Goal: Information Seeking & Learning: Check status

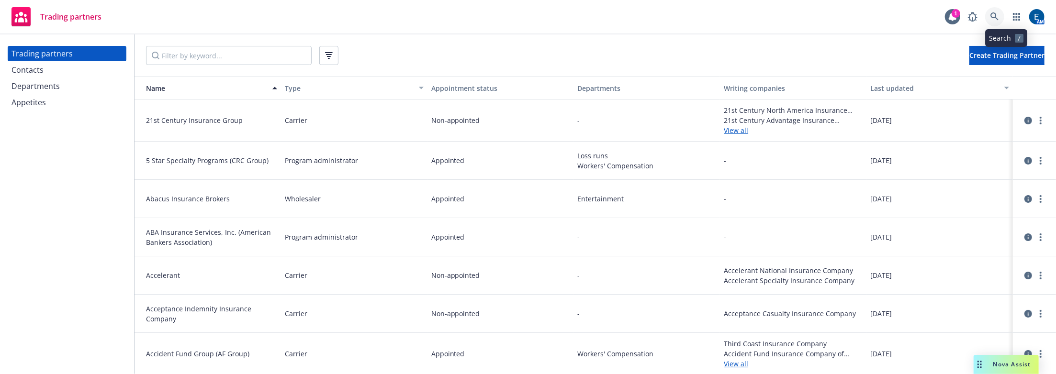
click at [999, 19] on icon at bounding box center [995, 16] width 9 height 9
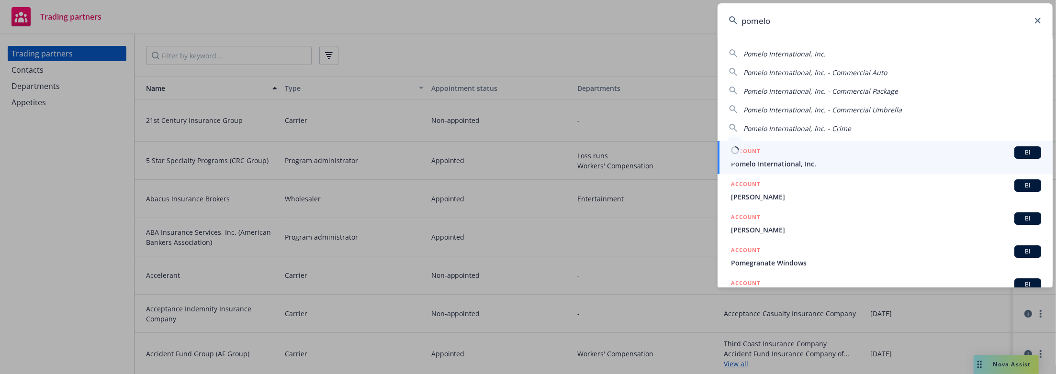
type input "pomelo"
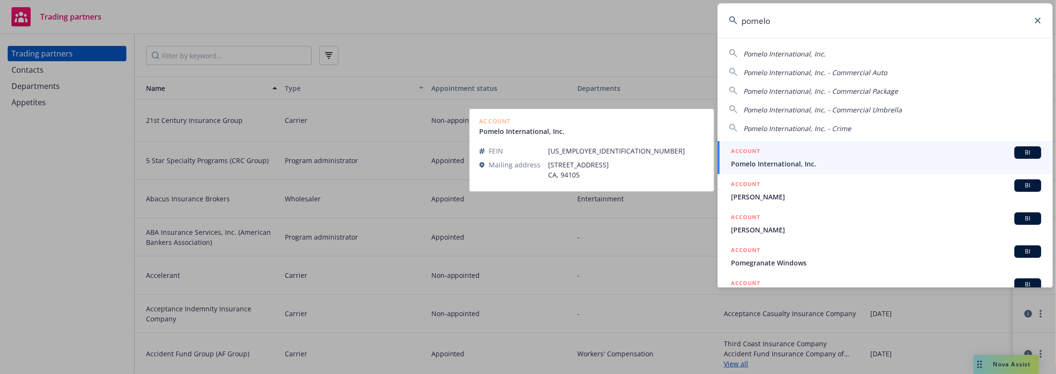
click at [798, 159] on span "Pomelo International, Inc." at bounding box center [886, 164] width 310 height 10
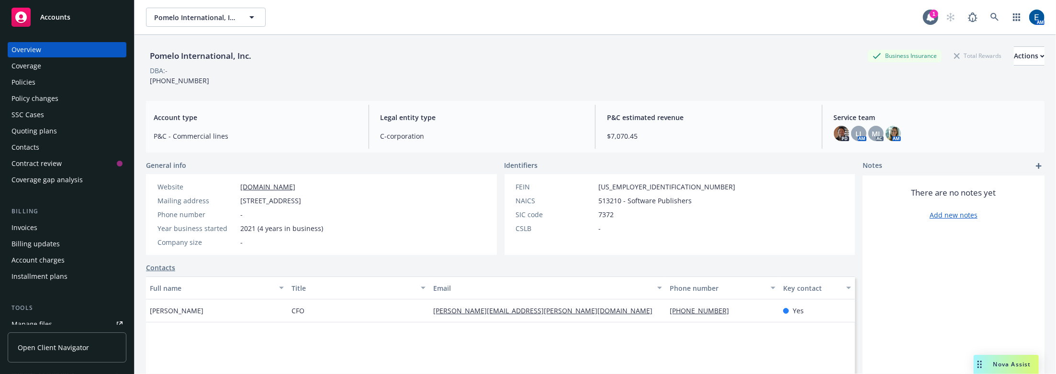
click at [34, 124] on div "Quoting plans" at bounding box center [33, 131] width 45 height 15
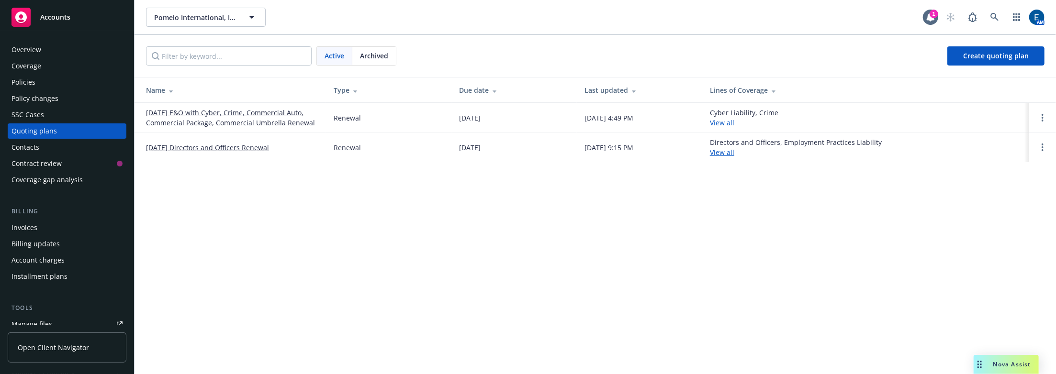
click at [292, 108] on link "[DATE] E&O with Cyber, Crime, Commercial Auto, Commercial Package, Commercial U…" at bounding box center [232, 118] width 172 height 20
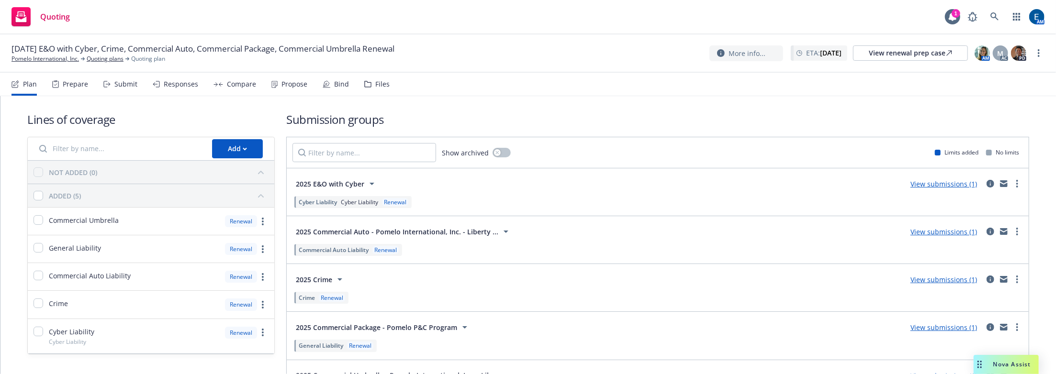
click at [171, 80] on div "Responses" at bounding box center [181, 84] width 34 height 8
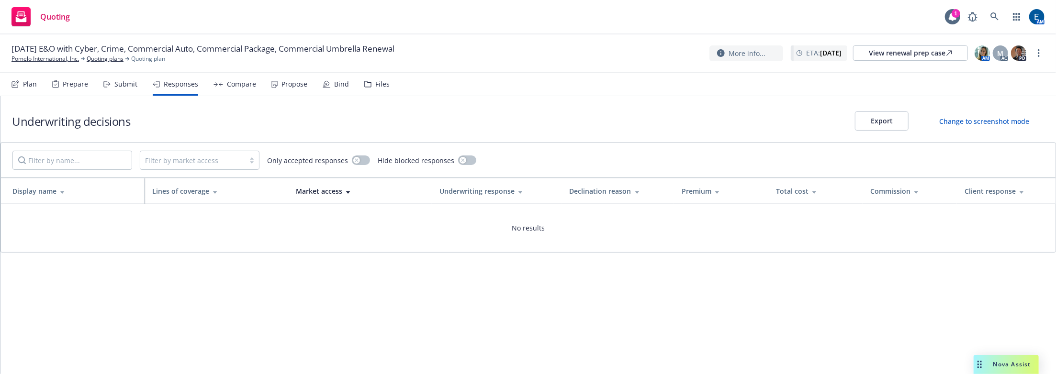
click at [114, 80] on div "Submit" at bounding box center [125, 84] width 23 height 8
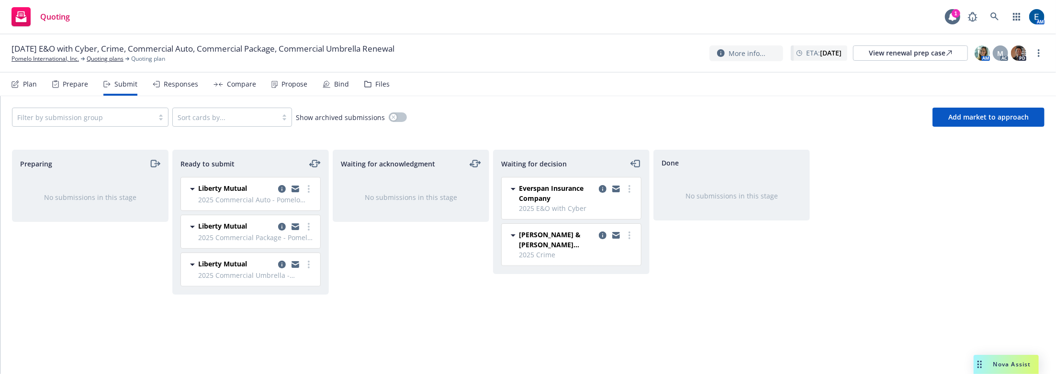
click at [192, 264] on icon at bounding box center [192, 265] width 5 height 2
click at [194, 221] on icon at bounding box center [192, 226] width 11 height 11
click at [214, 221] on div "Liberty Mutual" at bounding box center [251, 228] width 128 height 14
click at [298, 226] on icon "copy logging email" at bounding box center [296, 228] width 8 height 4
click at [310, 221] on link "more" at bounding box center [308, 226] width 11 height 11
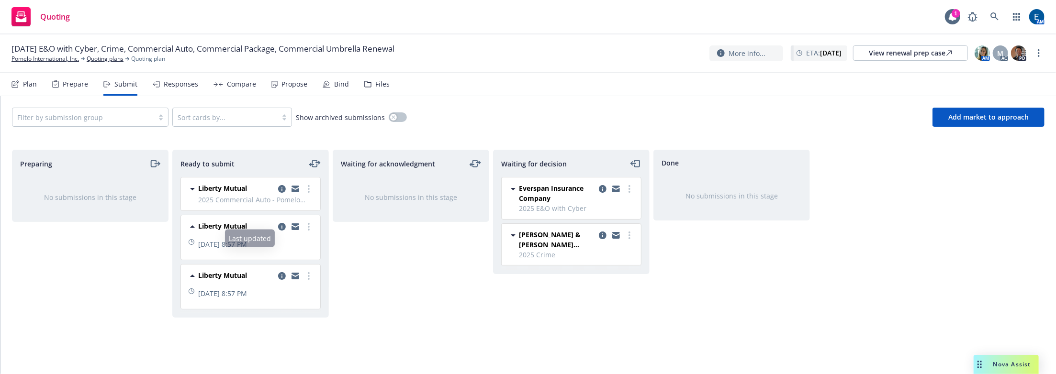
click at [210, 221] on span "Liberty Mutual" at bounding box center [222, 226] width 49 height 10
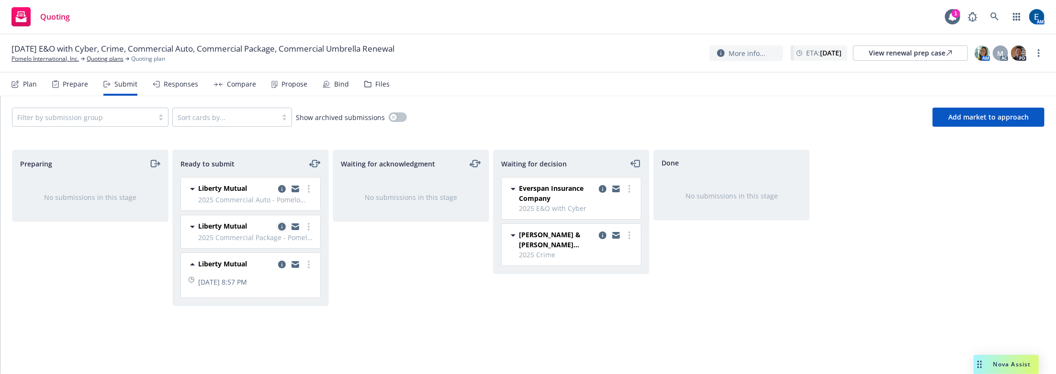
click at [278, 223] on icon "copy logging email" at bounding box center [282, 227] width 8 height 8
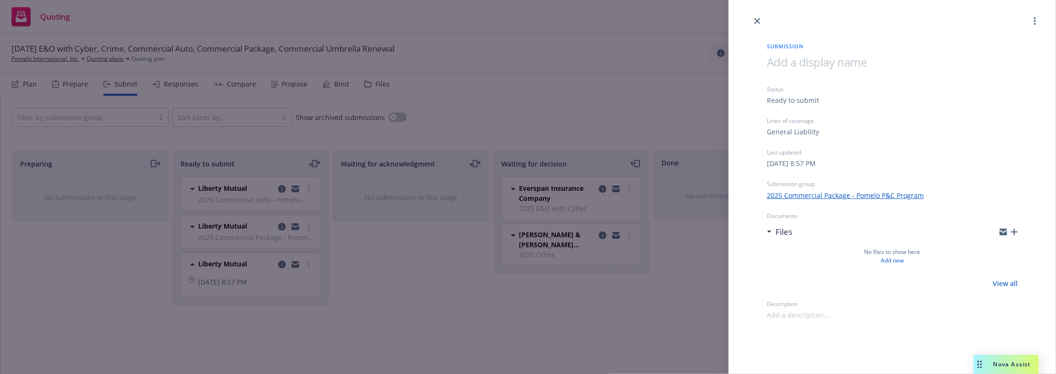
click at [872, 191] on link "2025 Commercial Package - Pomelo P&C Program" at bounding box center [845, 196] width 157 height 10
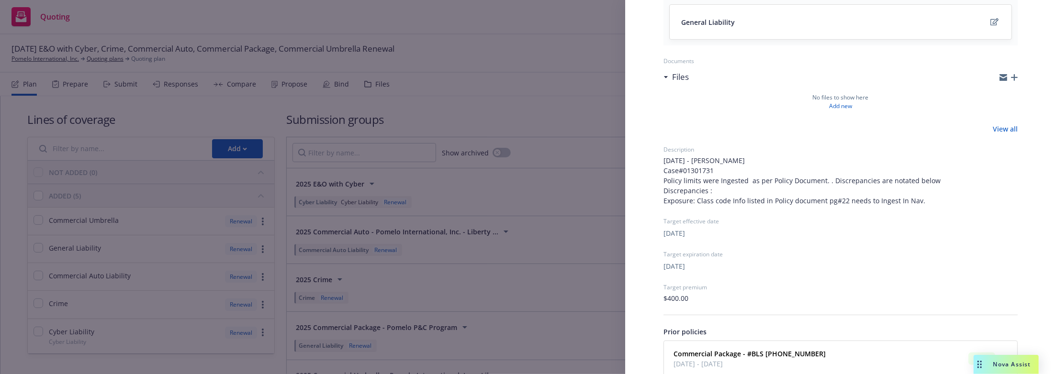
scroll to position [137, 0]
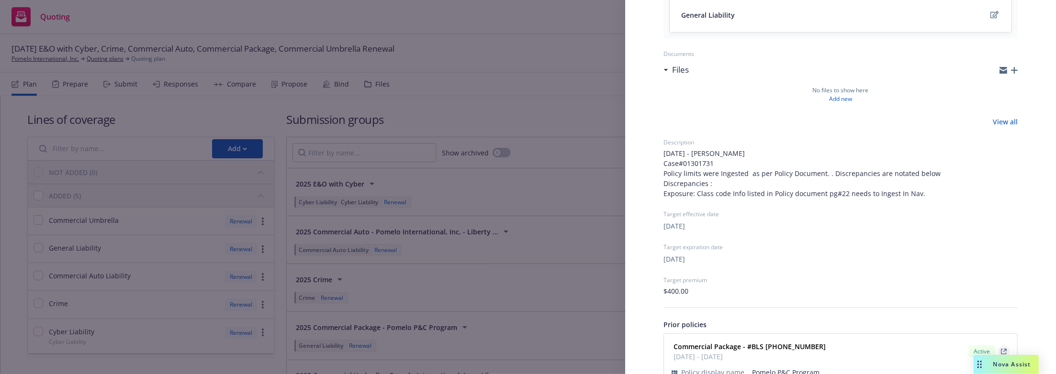
click at [1002, 349] on icon "View Policy" at bounding box center [1004, 352] width 6 height 6
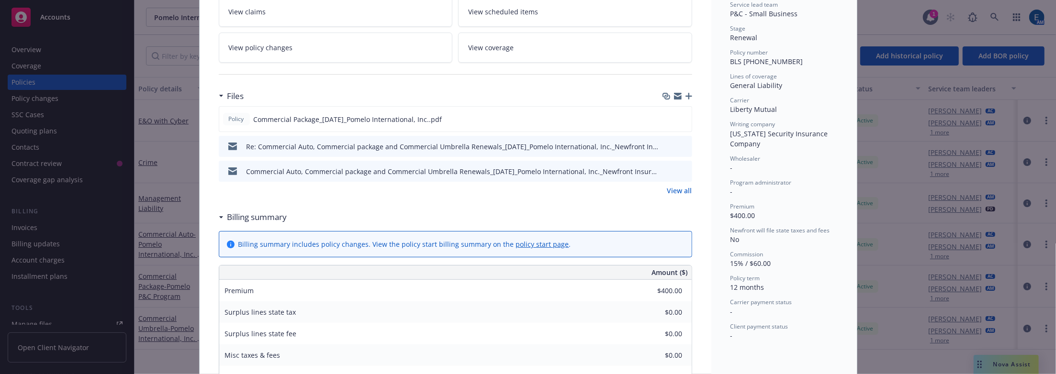
scroll to position [157, 0]
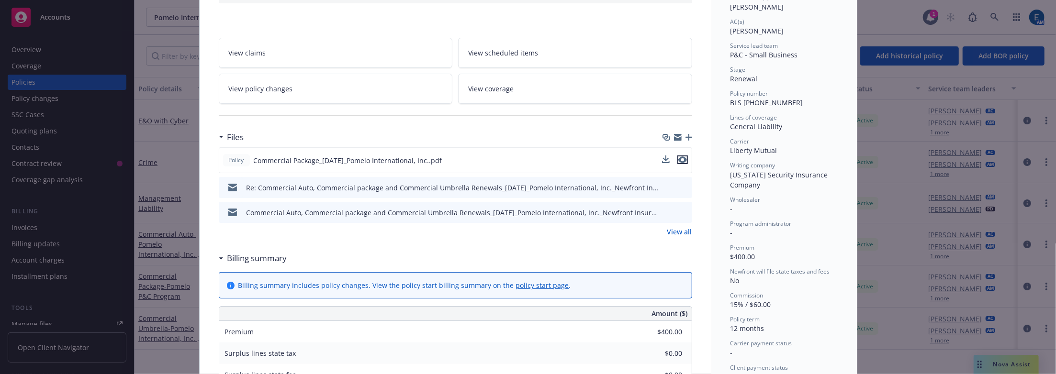
click at [678, 157] on icon "preview file" at bounding box center [682, 160] width 9 height 7
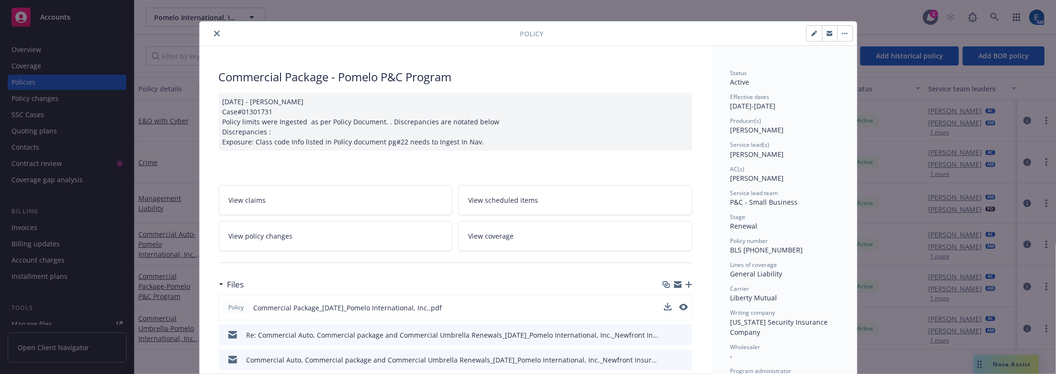
scroll to position [0, 0]
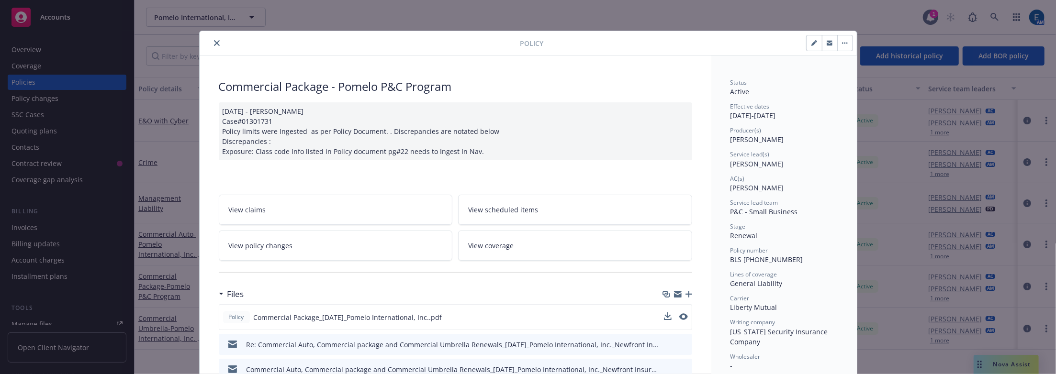
click at [214, 40] on icon "close" at bounding box center [217, 43] width 6 height 6
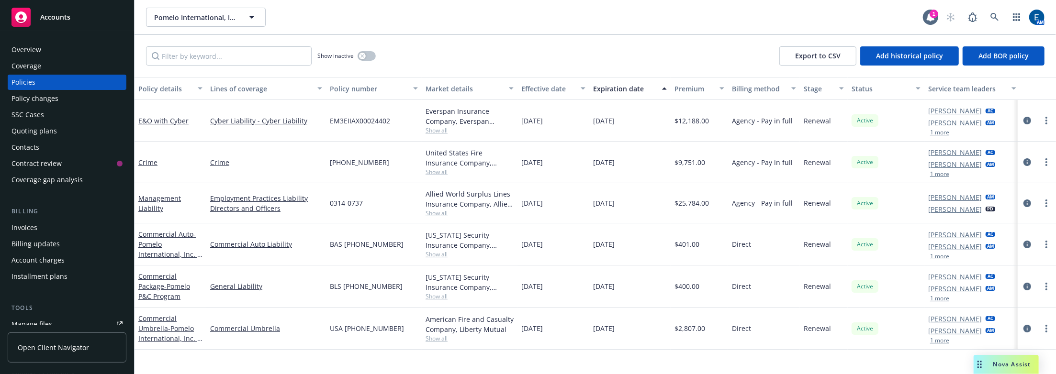
click at [31, 58] on div "Coverage" at bounding box center [26, 65] width 30 height 15
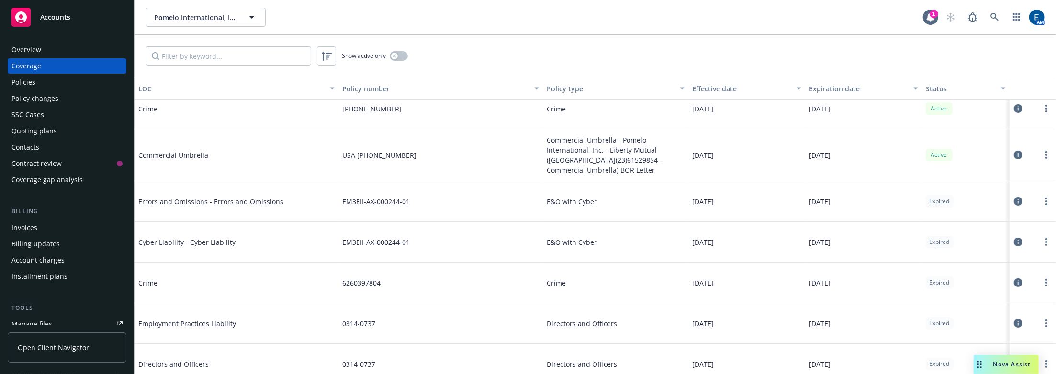
scroll to position [217, 0]
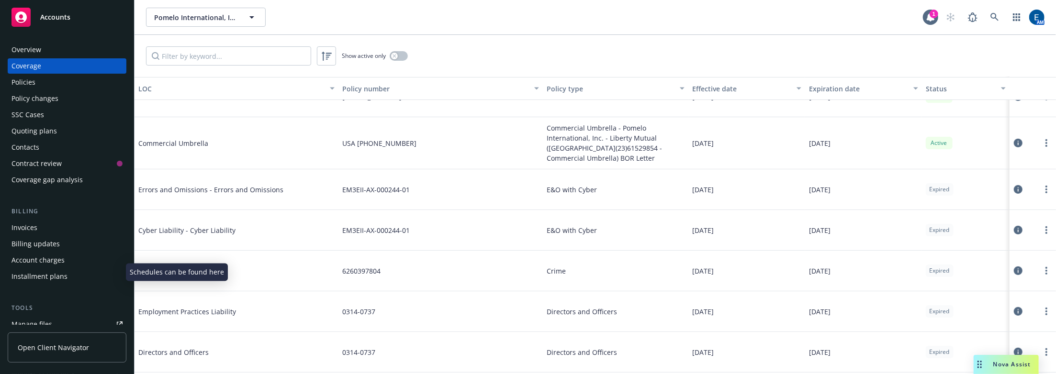
click at [48, 349] on div "Manage exposures" at bounding box center [41, 356] width 61 height 15
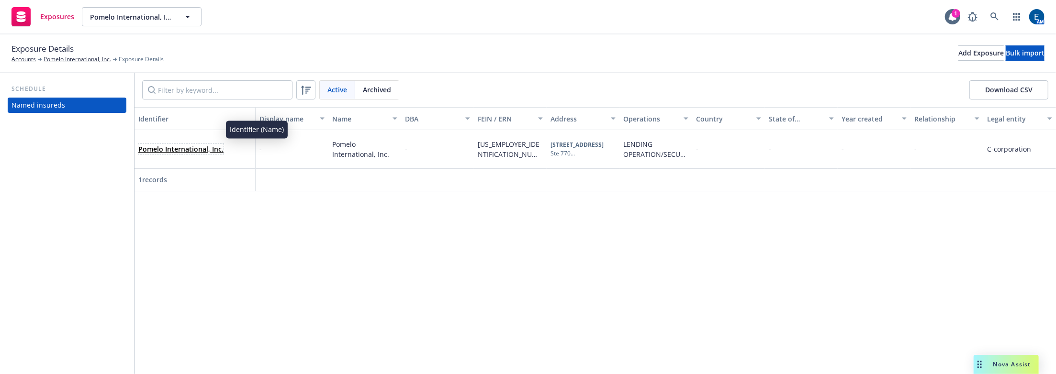
click at [178, 145] on link "Pomelo International, Inc." at bounding box center [180, 149] width 85 height 9
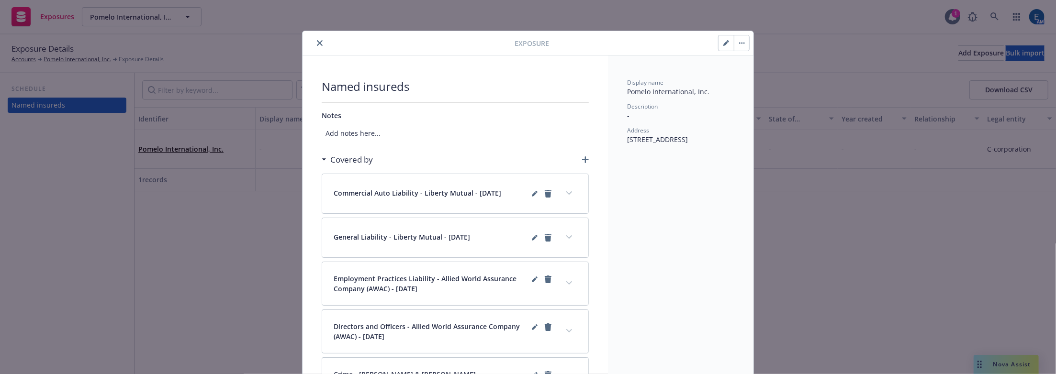
click at [317, 40] on icon "close" at bounding box center [320, 43] width 6 height 6
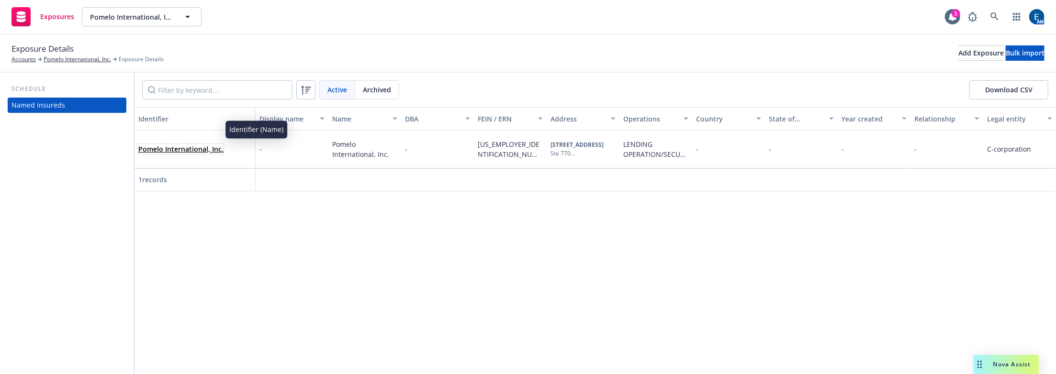
click at [168, 145] on link "Pomelo International, Inc." at bounding box center [180, 149] width 85 height 9
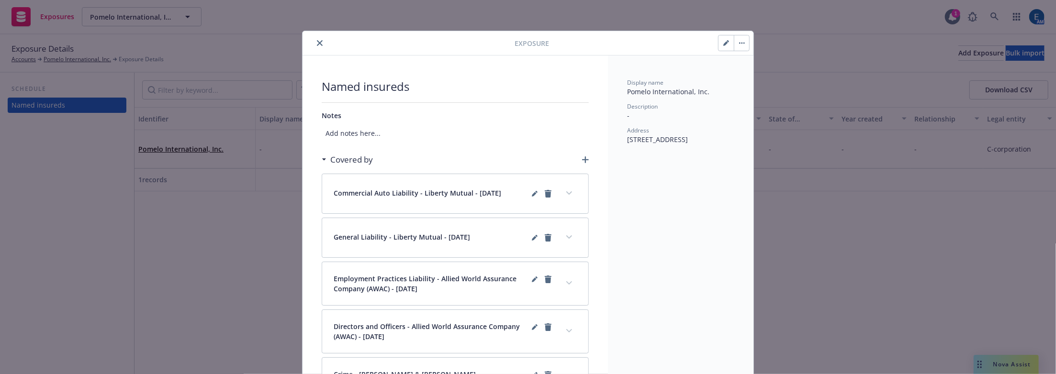
scroll to position [15, 0]
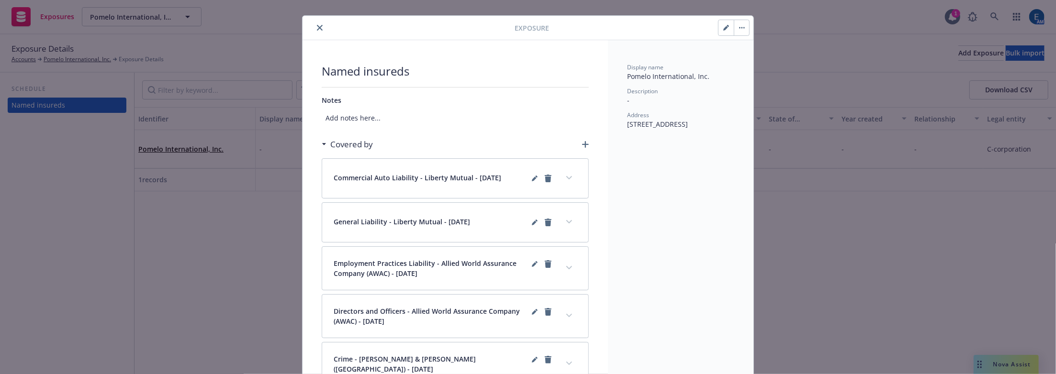
click at [572, 176] on icon "expand content" at bounding box center [569, 178] width 6 height 4
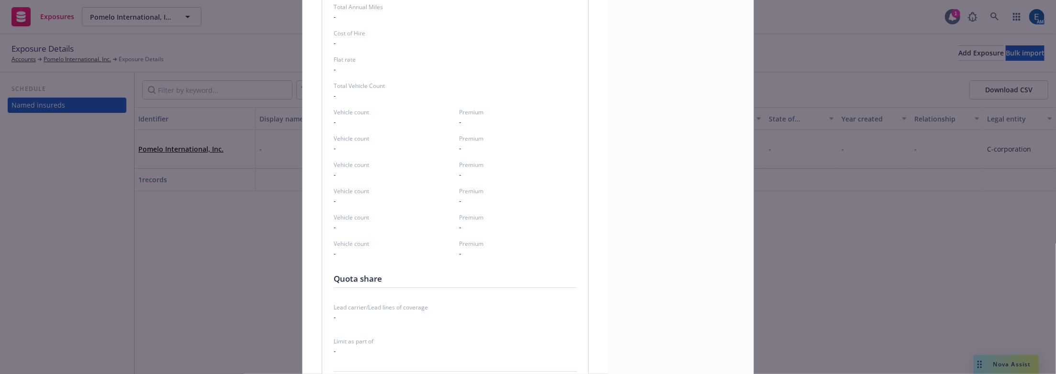
scroll to position [2040, 0]
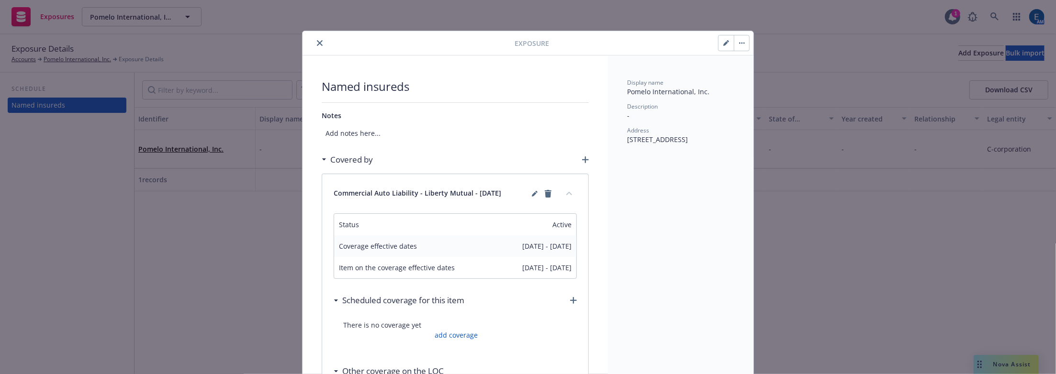
scroll to position [0, 0]
click at [317, 40] on icon "close" at bounding box center [320, 43] width 6 height 6
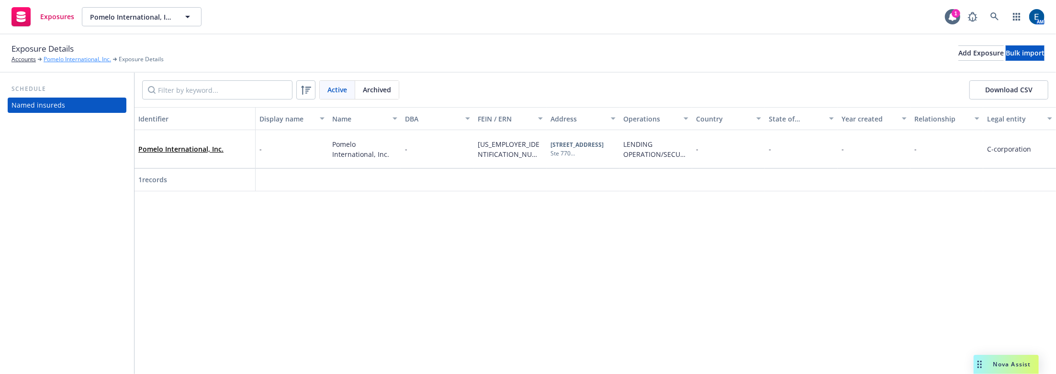
click at [65, 56] on link "Pomelo International, Inc." at bounding box center [78, 59] width 68 height 9
